Goal: Check status

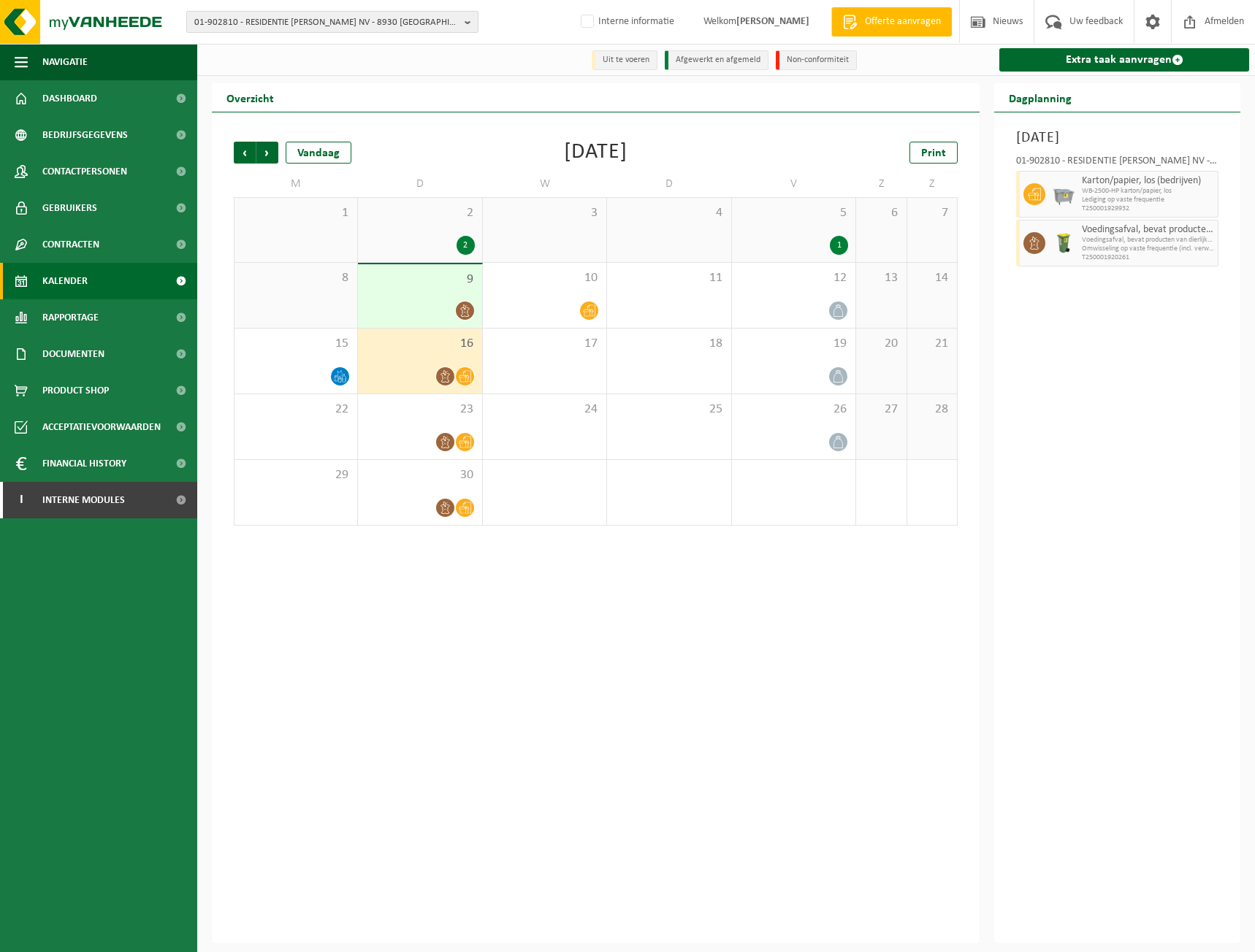
click at [288, 13] on span "01-902810 - RESIDENTIE [PERSON_NAME] NV - 8930 [GEOGRAPHIC_DATA]" at bounding box center [326, 22] width 264 height 22
type input "10-724355"
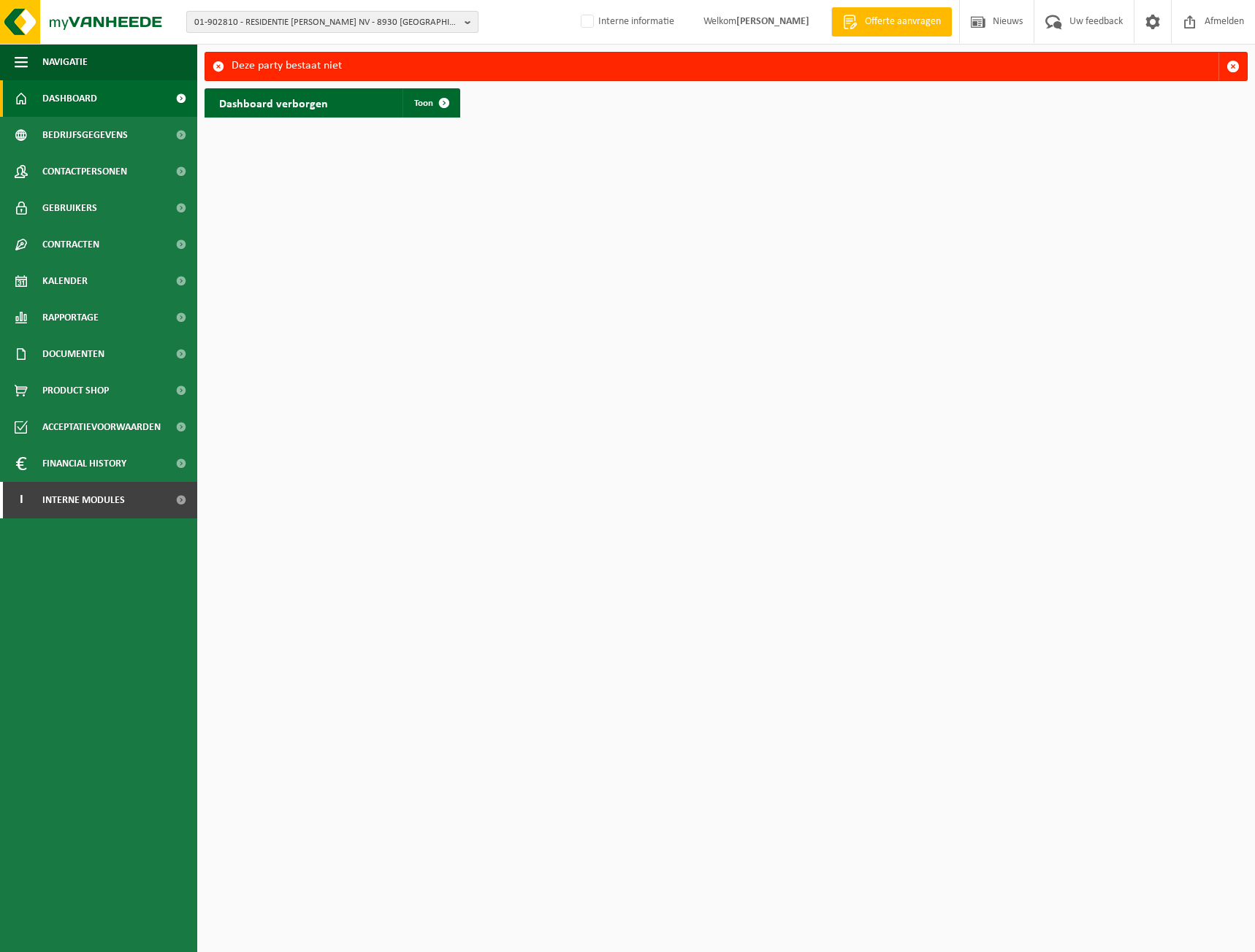
click at [310, 19] on span "01-902810 - RESIDENTIE [PERSON_NAME] NV - 8930 [GEOGRAPHIC_DATA]" at bounding box center [326, 22] width 264 height 22
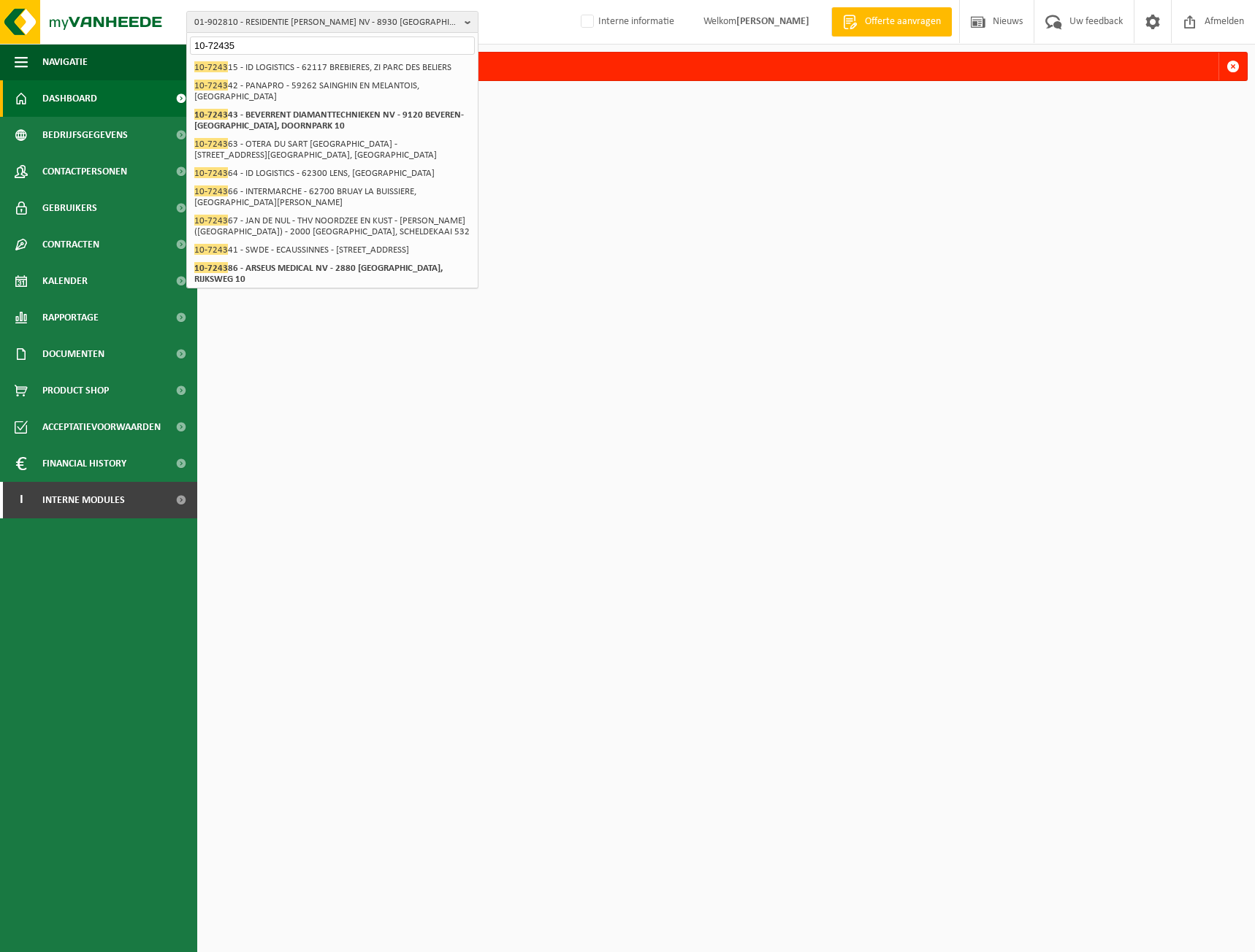
type input "10-724355"
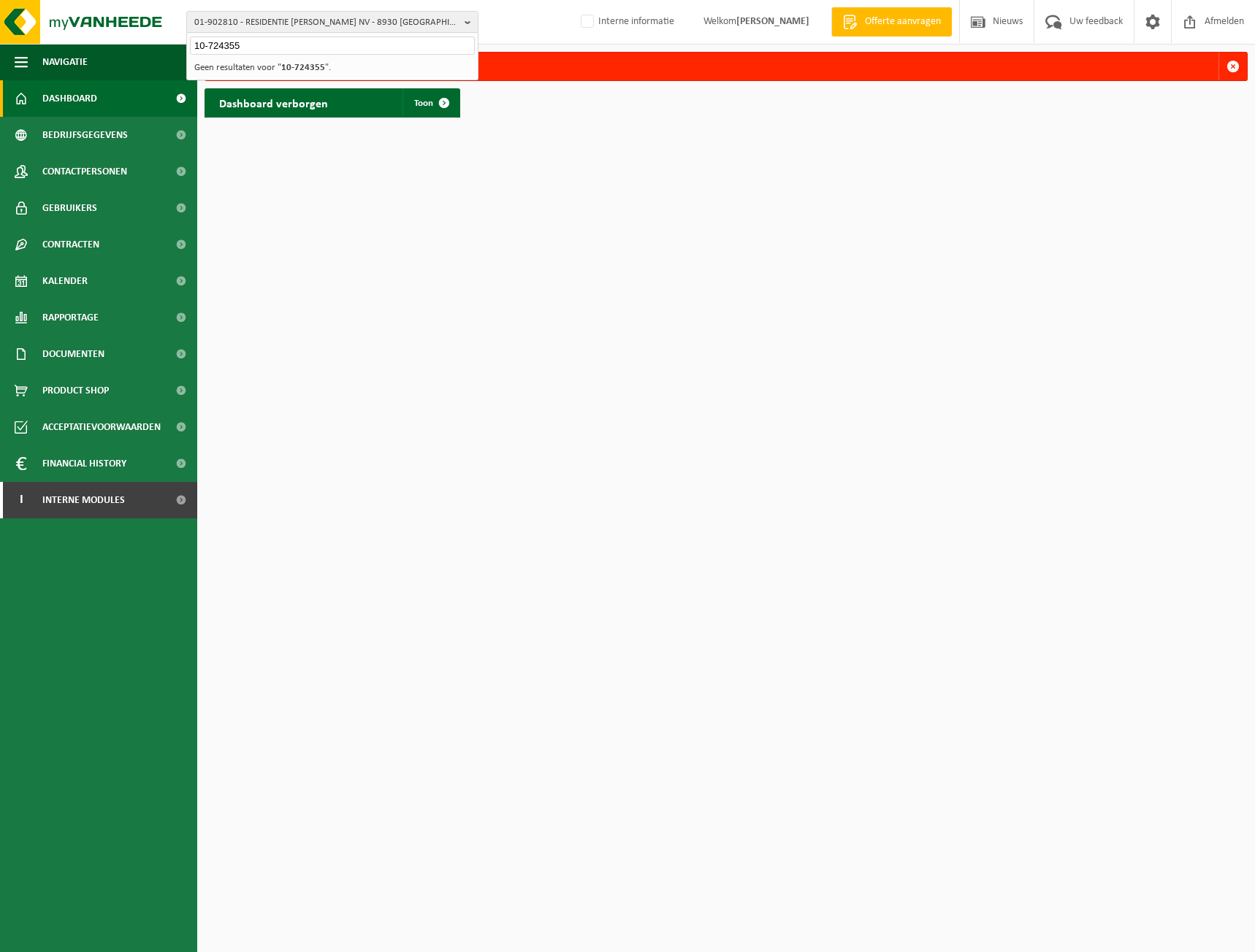
click at [364, 42] on input "10-724355" at bounding box center [332, 45] width 284 height 19
drag, startPoint x: 364, startPoint y: 43, endPoint x: 94, endPoint y: 29, distance: 270.4
click at [94, 29] on div "01-902810 - RESIDENTIE [PERSON_NAME] NV - [GEOGRAPHIC_DATA] 10-724355 01-902810…" at bounding box center [627, 22] width 1255 height 44
